Goal: Information Seeking & Learning: Learn about a topic

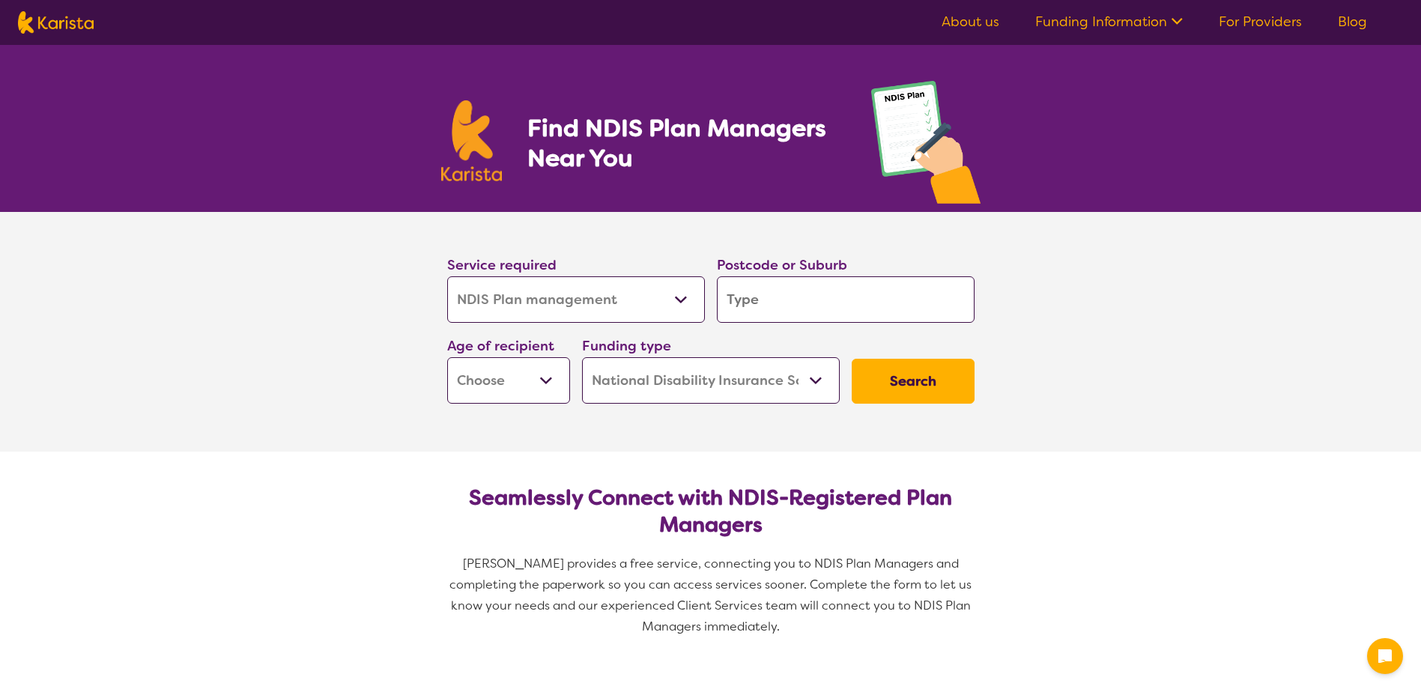
select select "NDIS Plan management"
select select "NDIS"
select select "NDIS Plan management"
select select "NDIS"
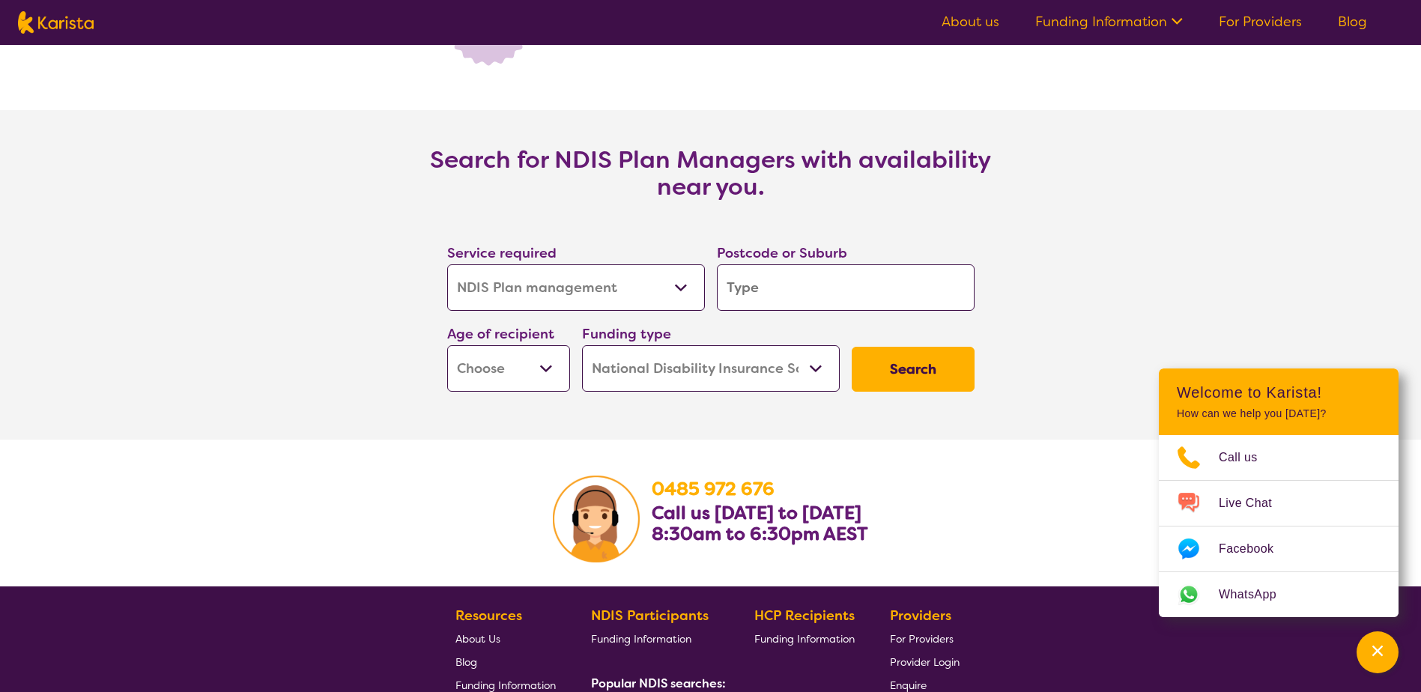
scroll to position [2397, 0]
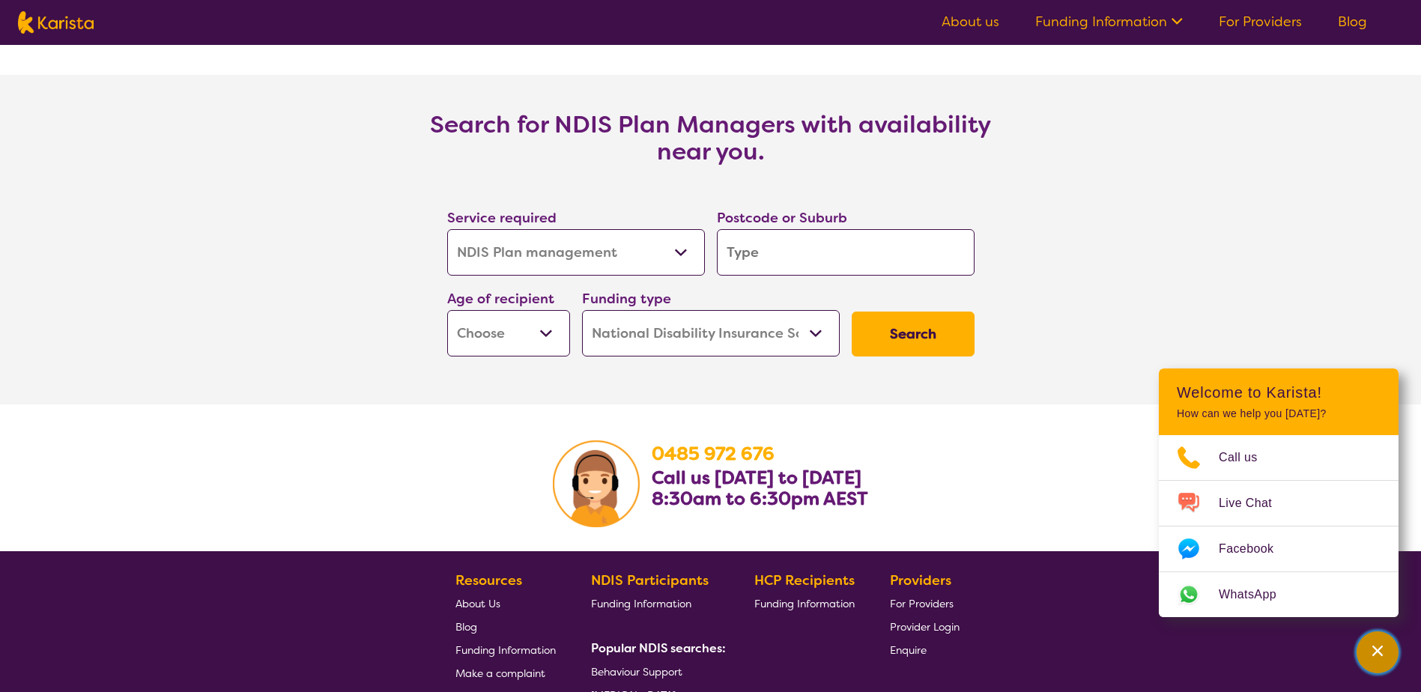
click at [1369, 640] on div "Channel Menu" at bounding box center [1377, 652] width 30 height 33
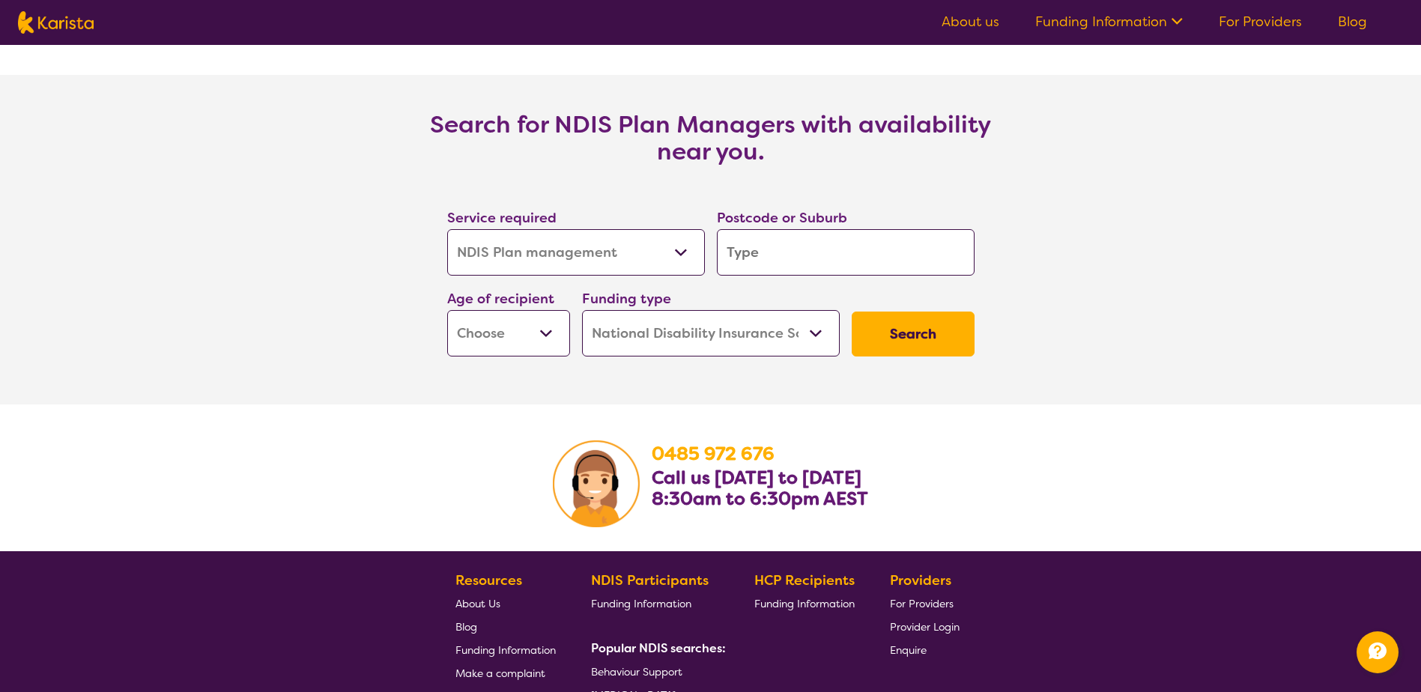
click at [783, 248] on input "search" at bounding box center [846, 252] width 258 height 46
click at [676, 334] on select "Home Care Package (HCP) National Disability Insurance Scheme (NDIS) I don't know" at bounding box center [711, 333] width 258 height 46
click at [522, 327] on select "Early Childhood - 0 to 9 Child - 10 to 11 Adolescent - 12 to 17 Adult - 18 to 6…" at bounding box center [508, 333] width 123 height 46
select select "CH"
click at [447, 311] on select "Early Childhood - 0 to 9 Child - 10 to 11 Adolescent - 12 to 17 Adult - 18 to 6…" at bounding box center [508, 333] width 123 height 46
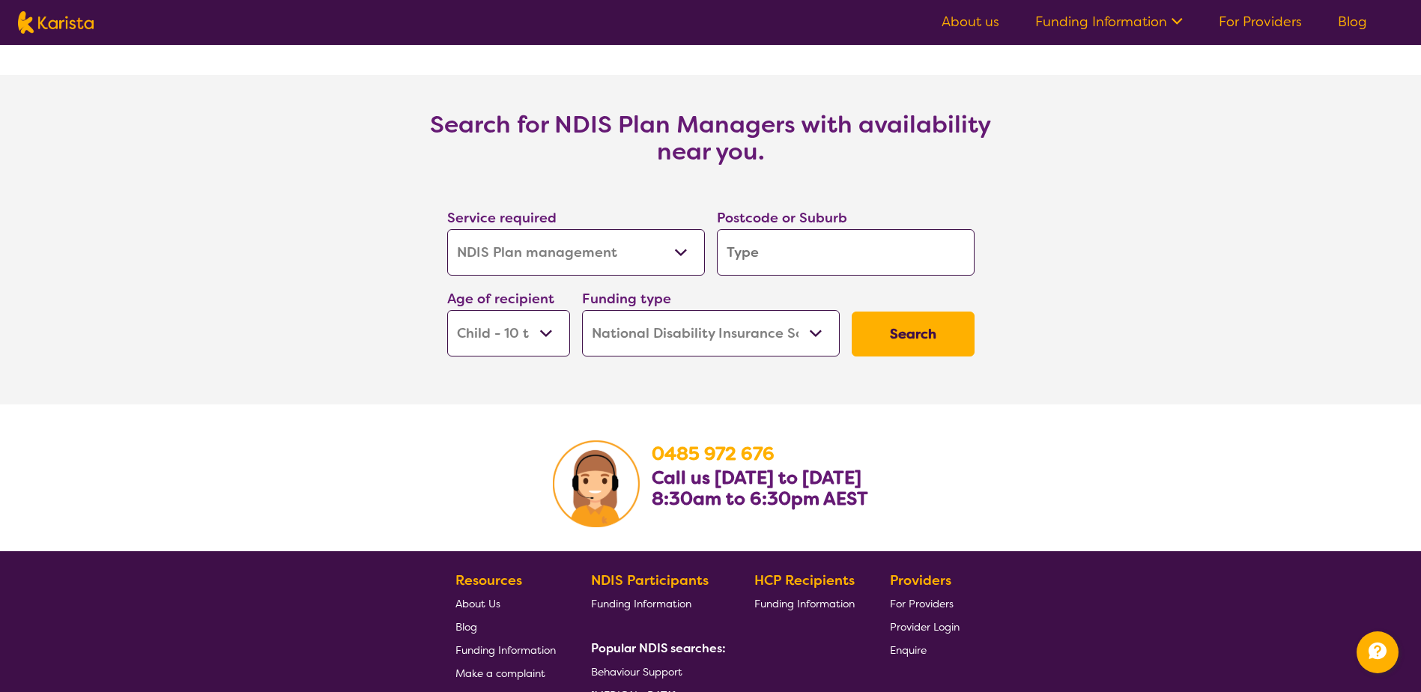
select select "CH"
click at [801, 261] on input "search" at bounding box center [846, 252] width 258 height 46
type input "3"
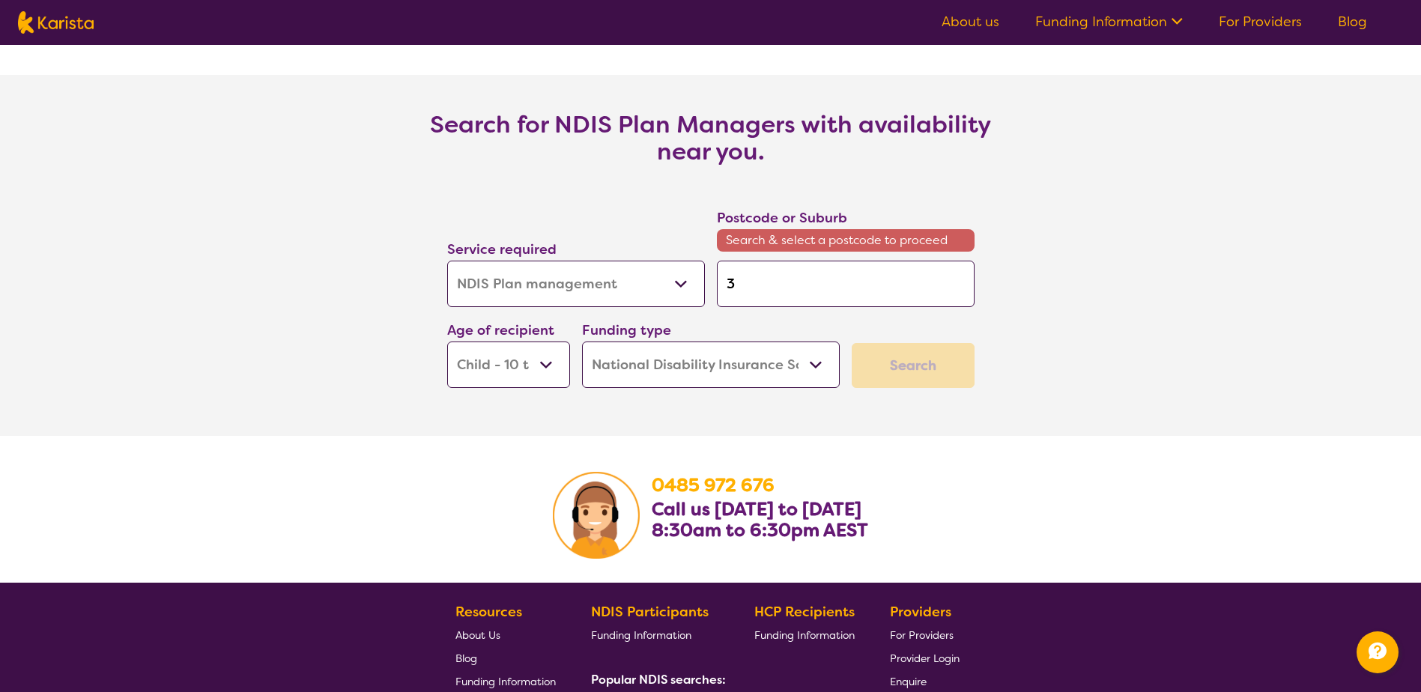
type input "30"
type input "300"
type input "3000"
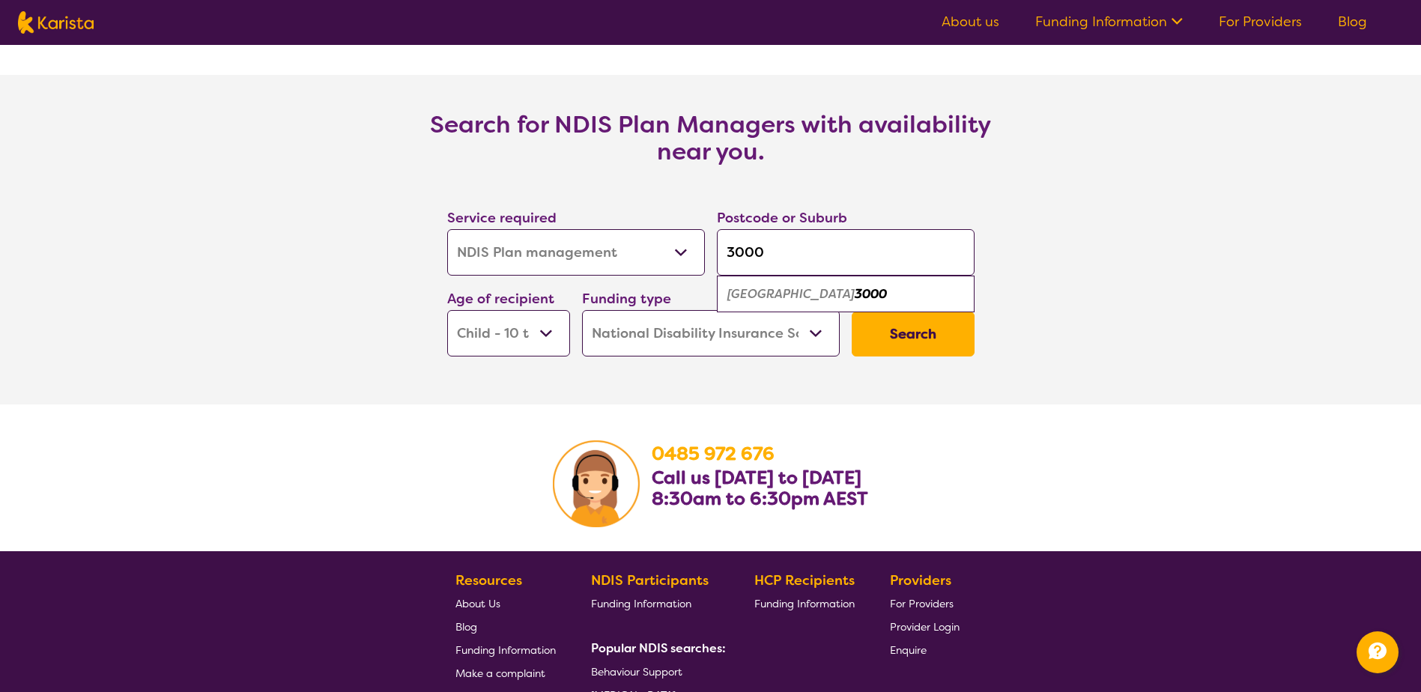
type input "3000"
click at [906, 279] on ul "Melbourne 3000" at bounding box center [846, 294] width 258 height 37
click at [905, 291] on div "Melbourne 3000" at bounding box center [845, 294] width 243 height 28
click at [904, 333] on button "Search" at bounding box center [913, 334] width 123 height 45
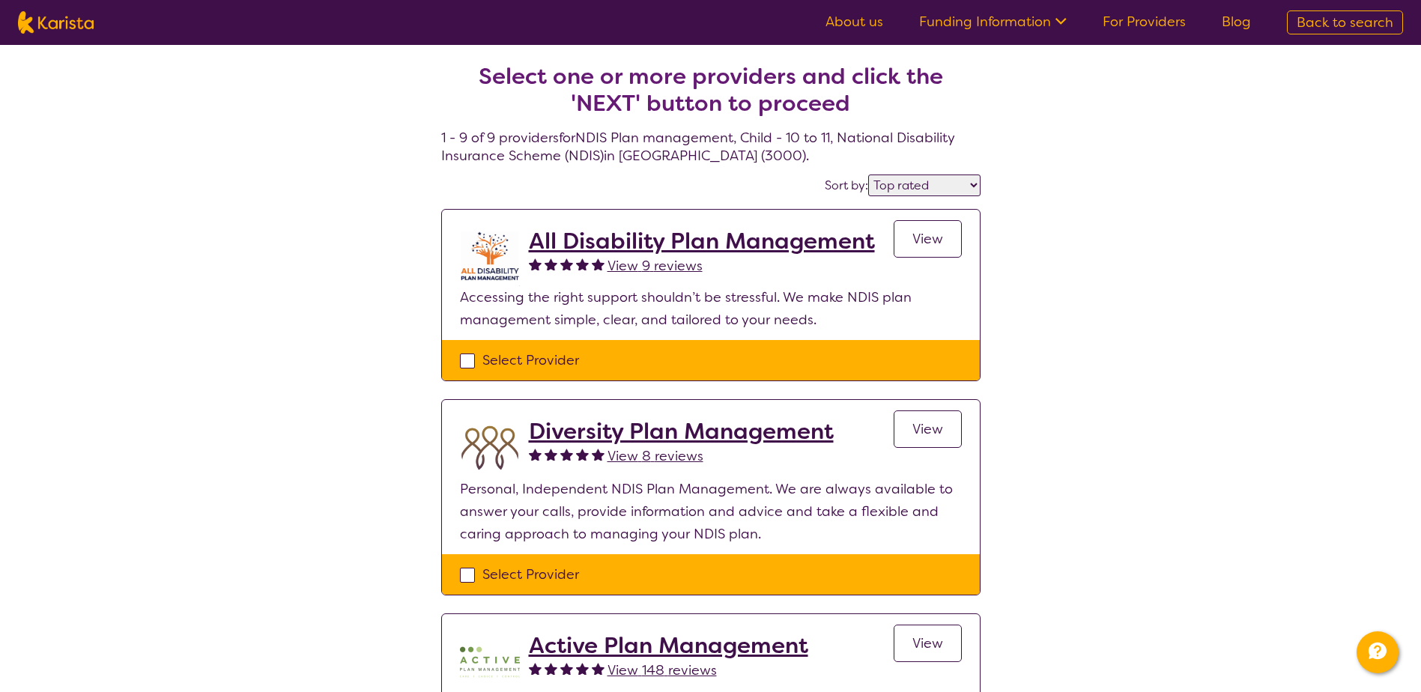
click at [925, 181] on select "Highly reviewed Top rated" at bounding box center [924, 186] width 112 height 22
select select "highly_reviewed"
click at [869, 175] on select "Highly reviewed Top rated" at bounding box center [924, 186] width 112 height 22
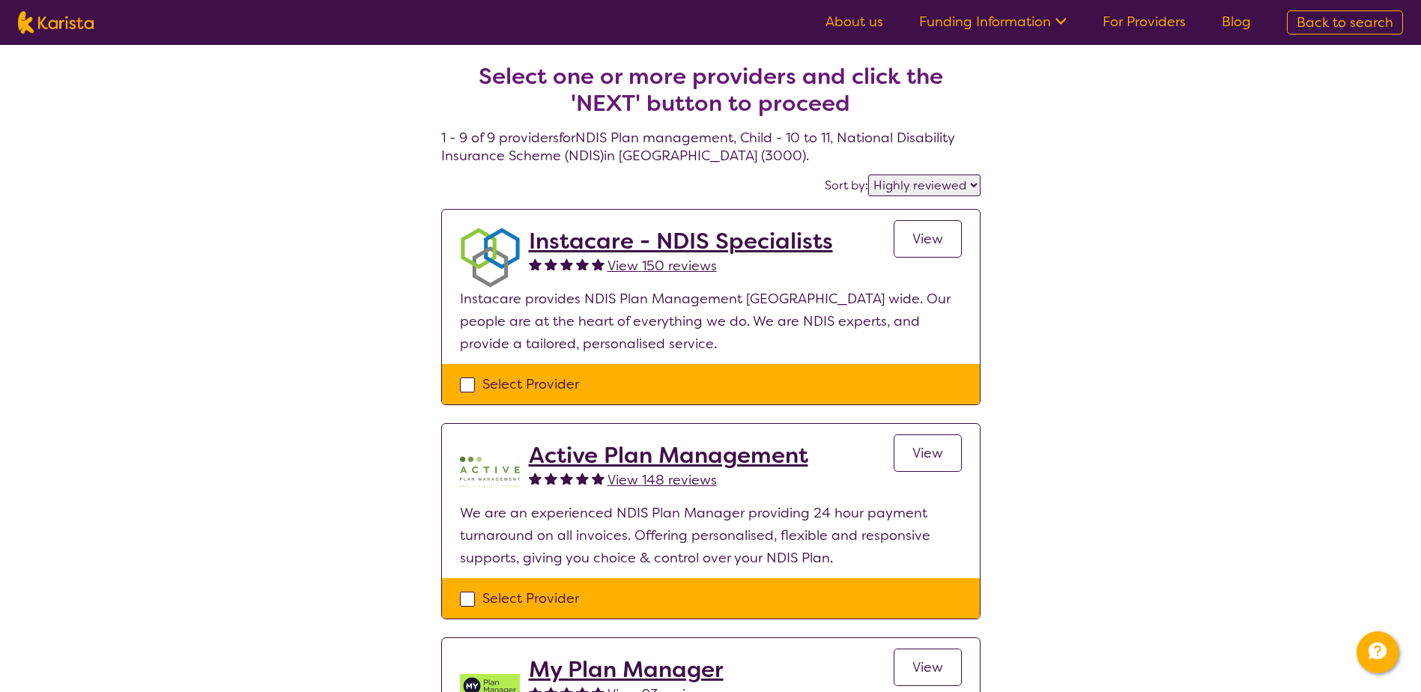
drag, startPoint x: 464, startPoint y: 380, endPoint x: 612, endPoint y: 377, distance: 147.6
click at [465, 380] on div "Select Provider" at bounding box center [711, 384] width 502 height 22
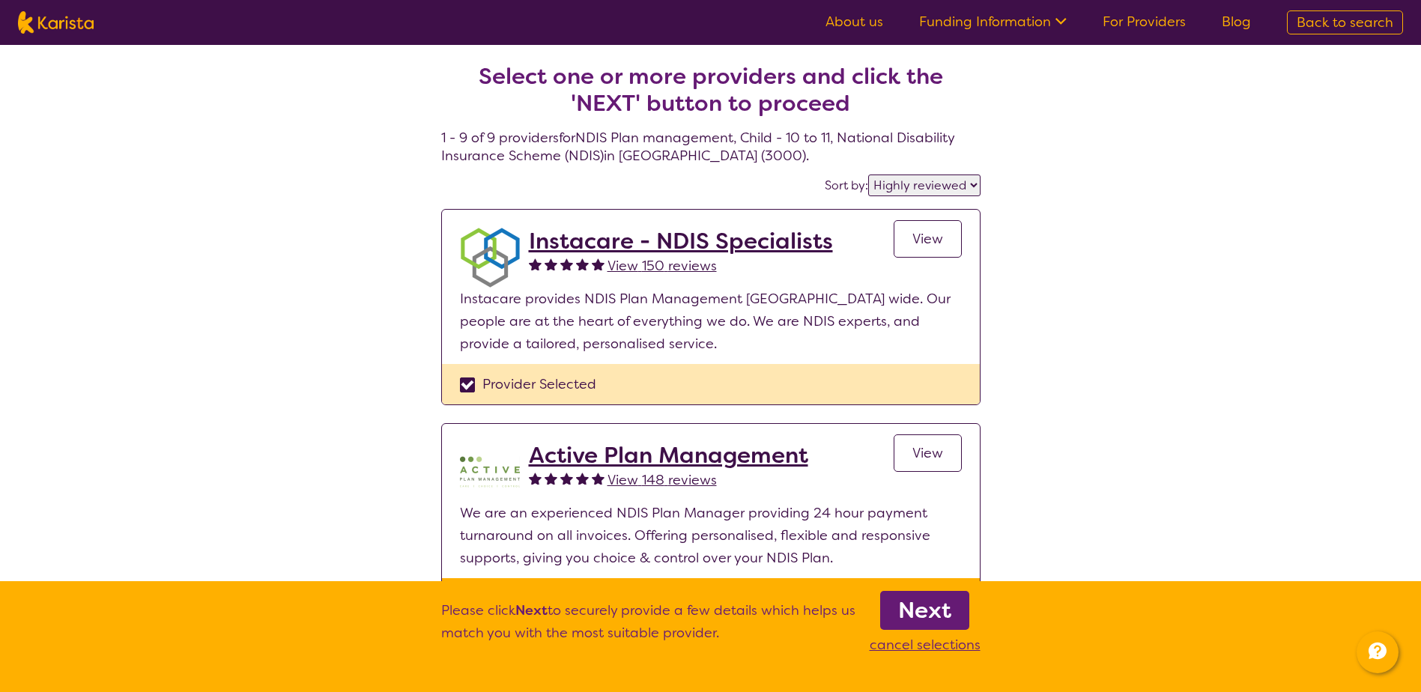
drag, startPoint x: 466, startPoint y: 383, endPoint x: 475, endPoint y: 376, distance: 11.2
click at [465, 383] on div "Provider Selected" at bounding box center [711, 384] width 502 height 22
checkbox input "false"
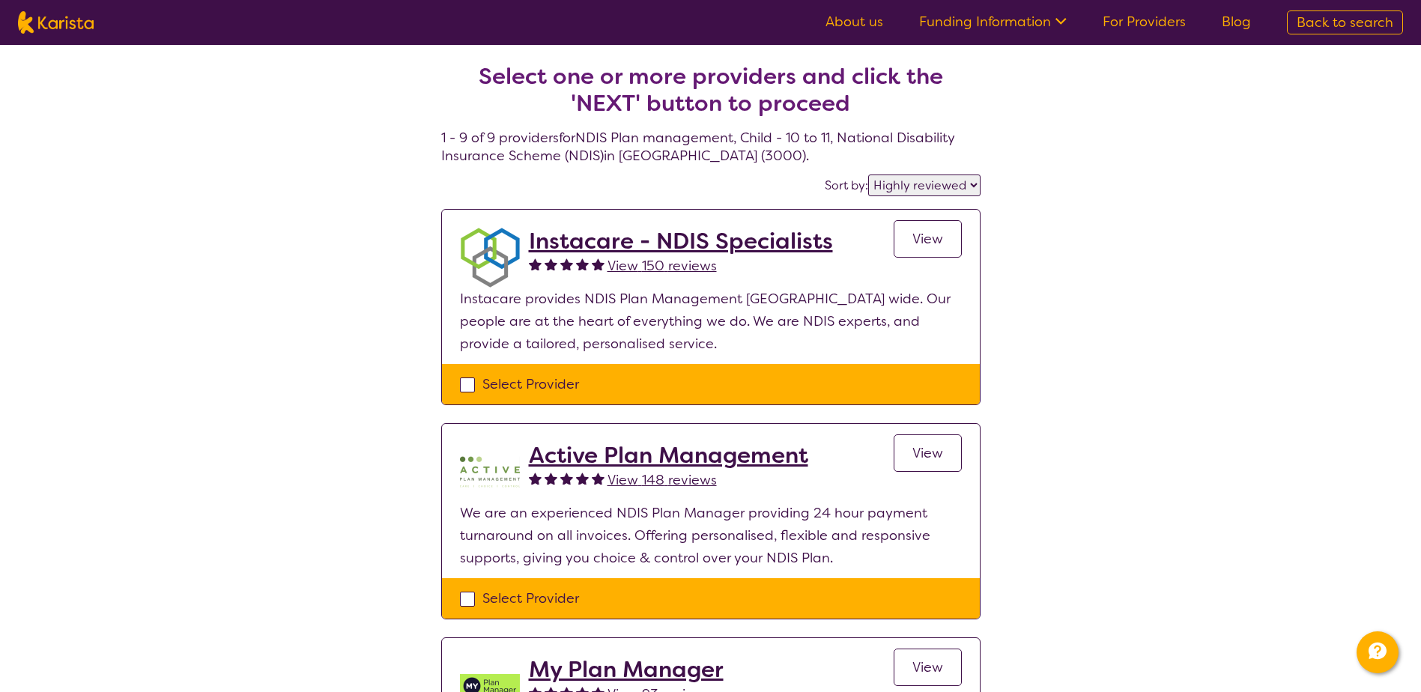
click at [922, 242] on span "View" at bounding box center [927, 239] width 31 height 18
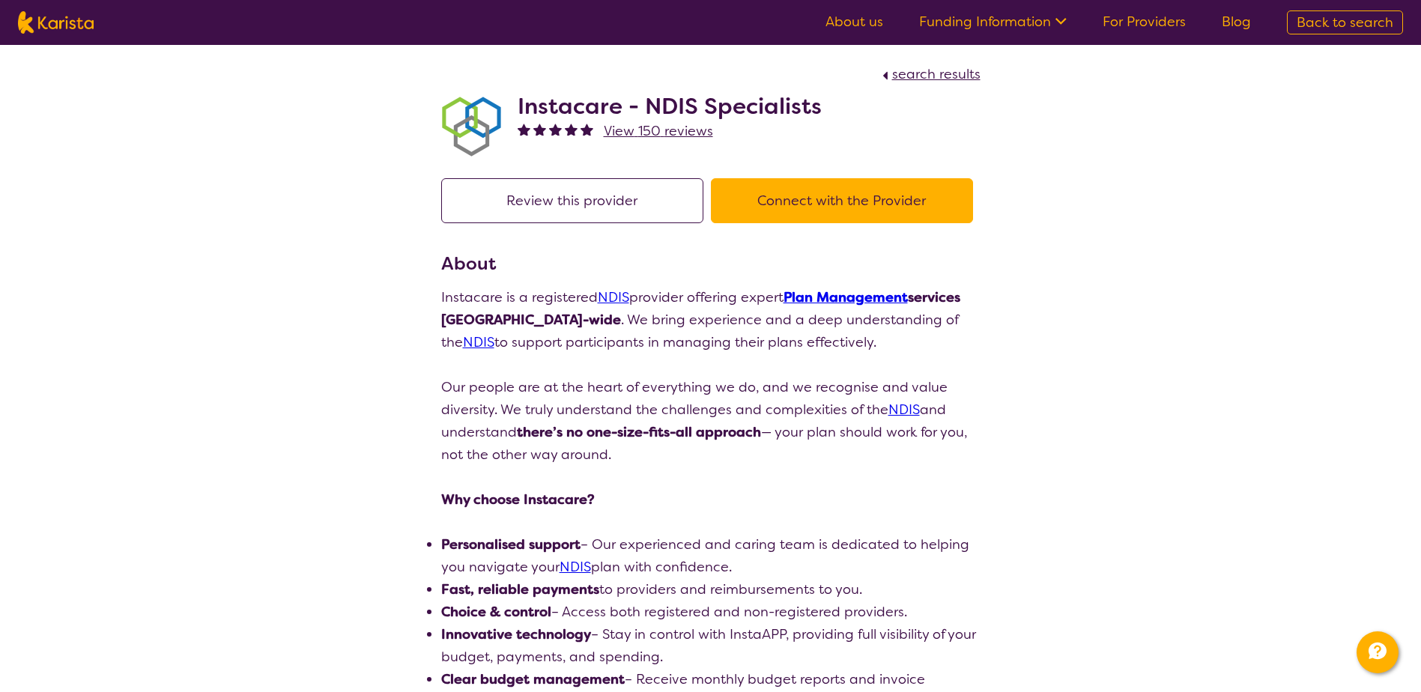
click at [963, 76] on span "search results" at bounding box center [936, 74] width 88 height 18
select select "by_score"
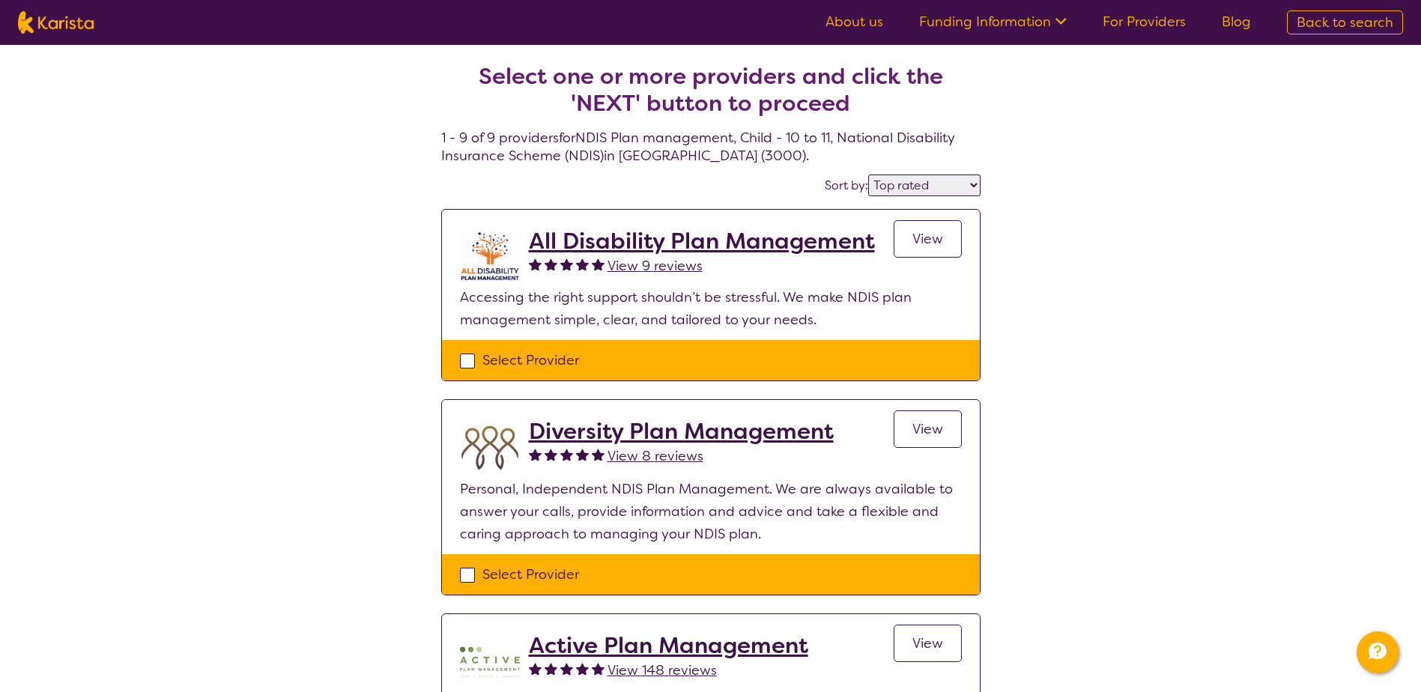
click at [1005, 34] on nav "About us Funding Information NDIS - National Disability Insurance Scheme HCP - …" at bounding box center [710, 22] width 1421 height 45
click at [1015, 25] on link "Funding Information" at bounding box center [993, 22] width 148 height 18
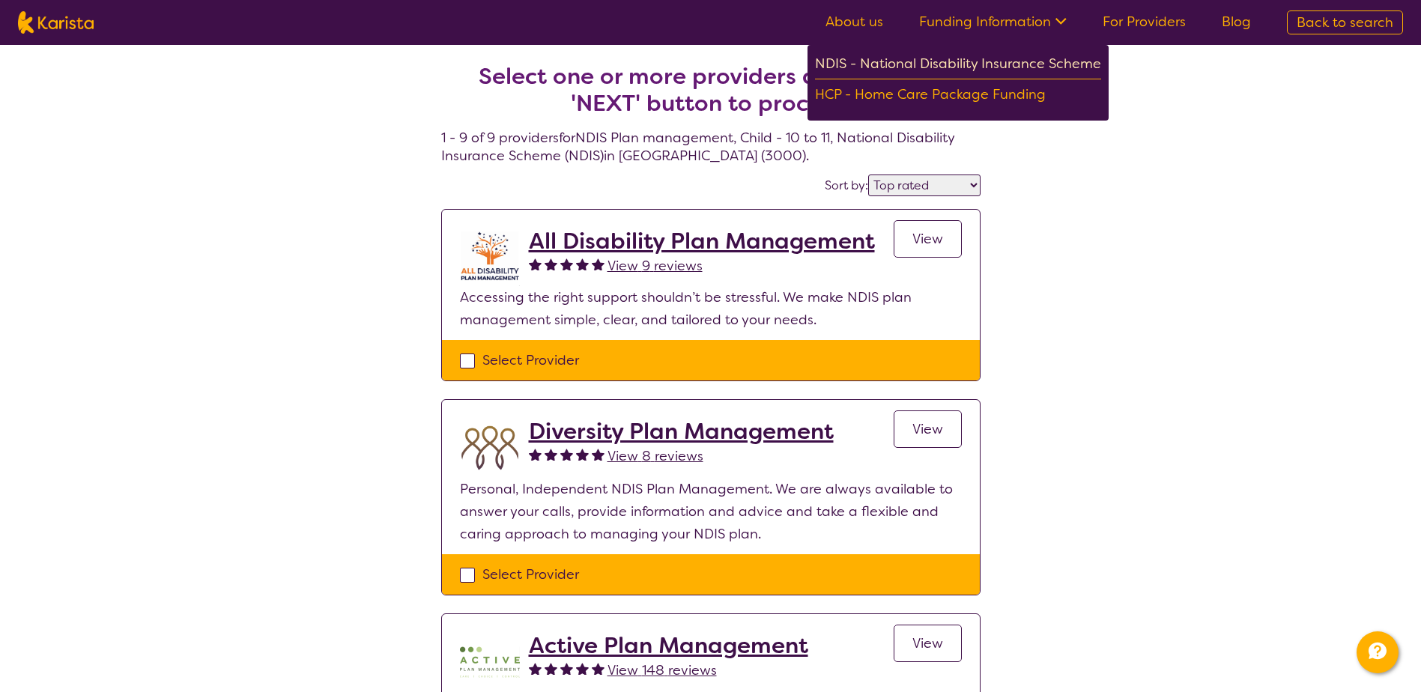
click at [992, 67] on div "NDIS - National Disability Insurance Scheme" at bounding box center [958, 65] width 286 height 27
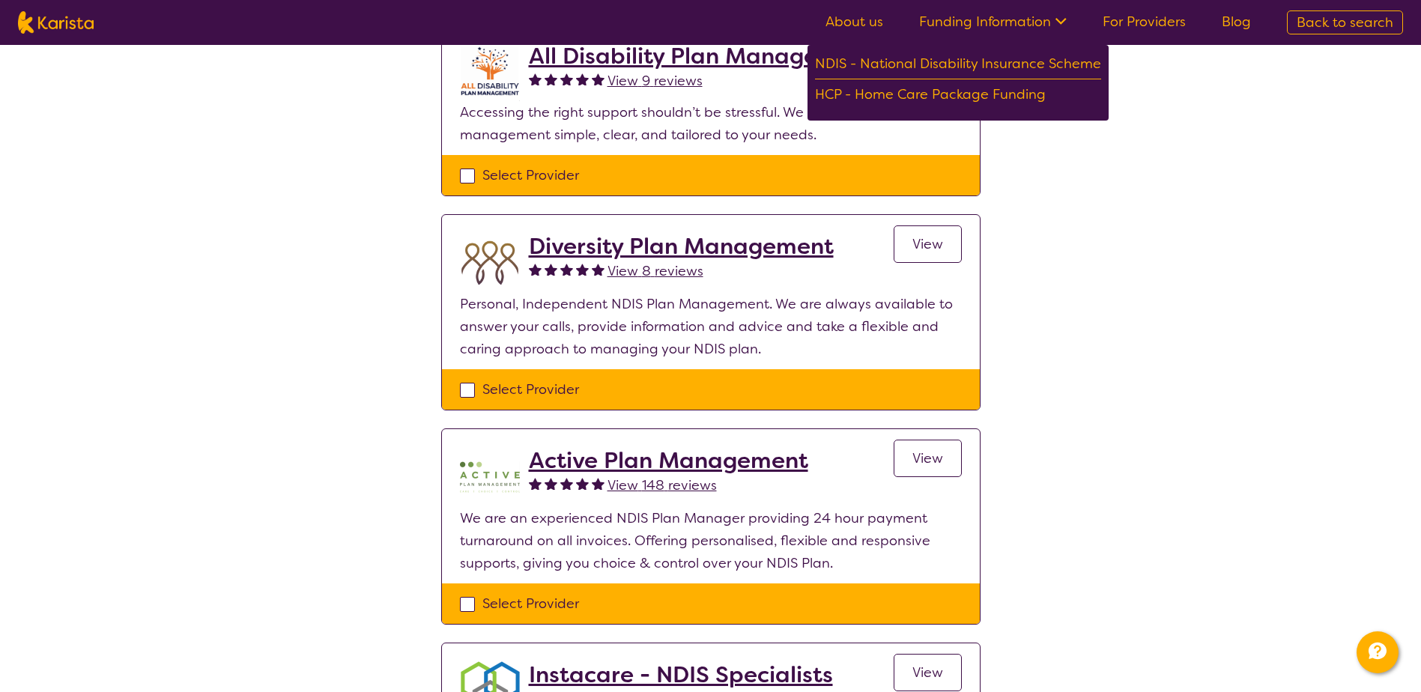
scroll to position [150, 0]
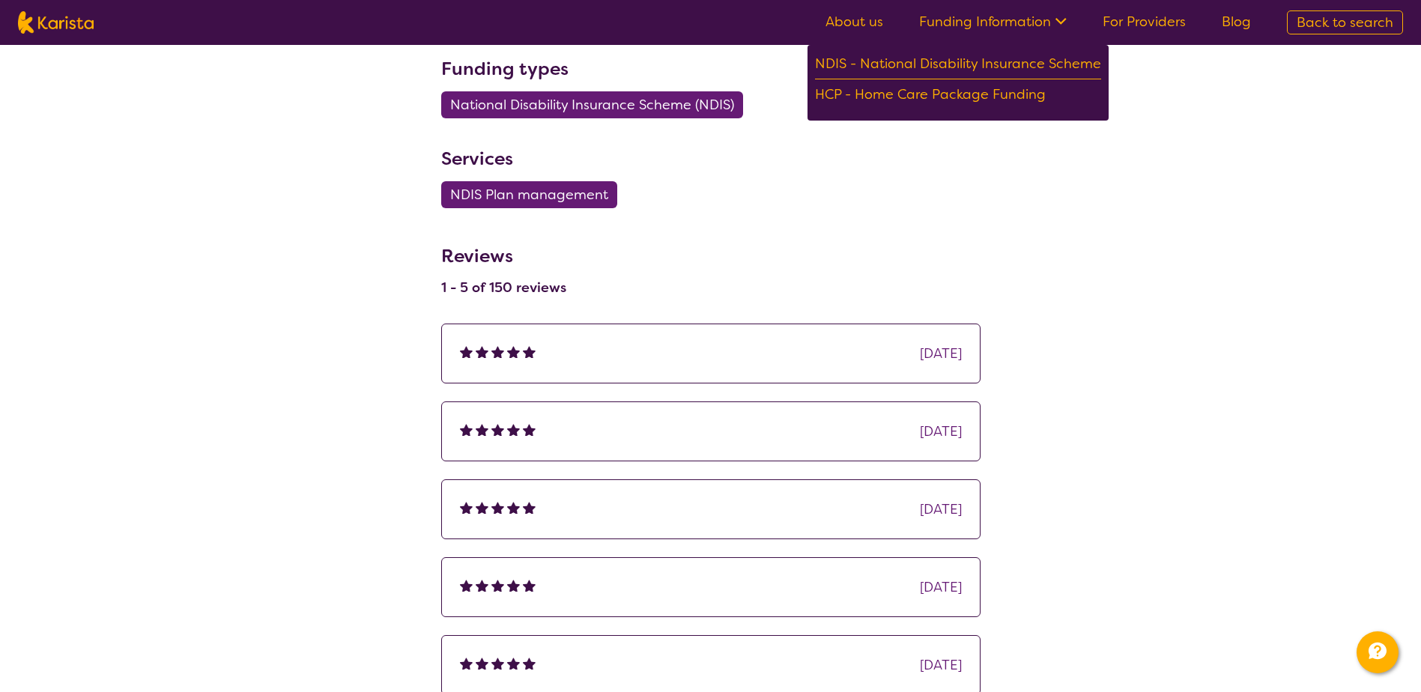
scroll to position [674, 0]
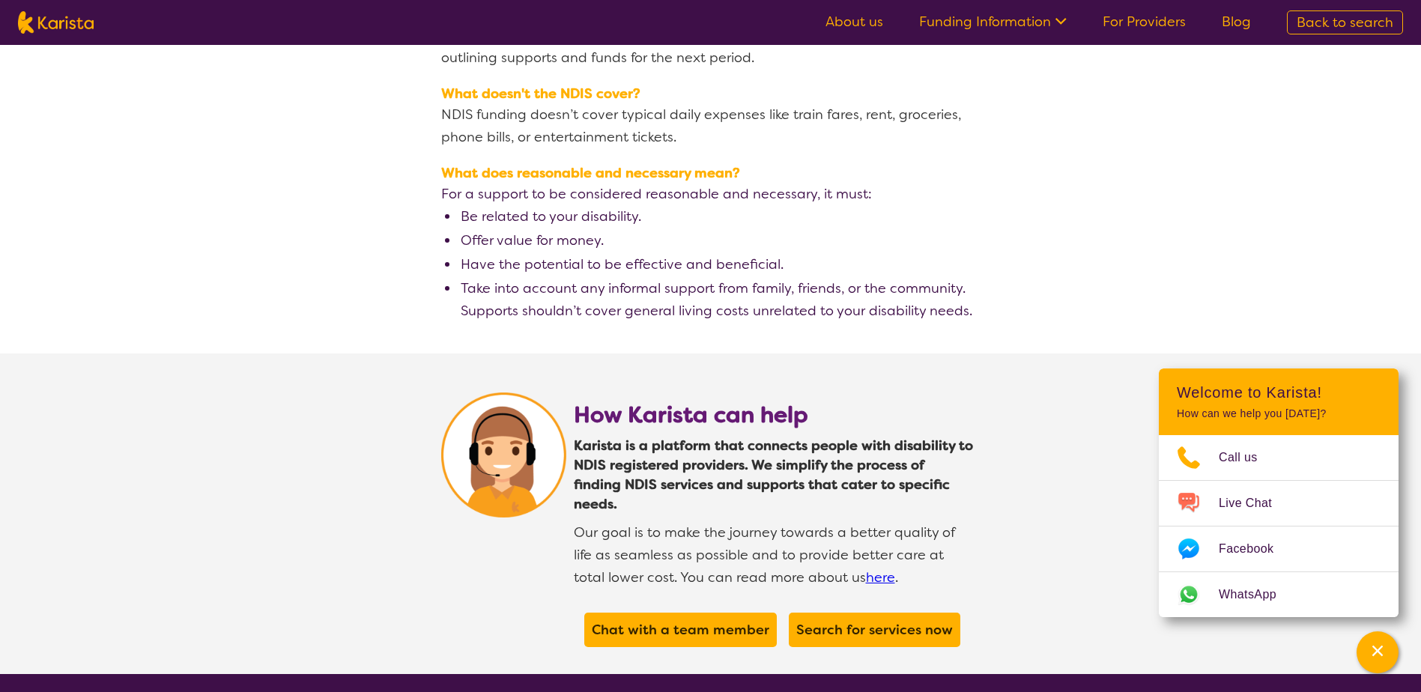
scroll to position [2761, 0]
